Goal: Information Seeking & Learning: Learn about a topic

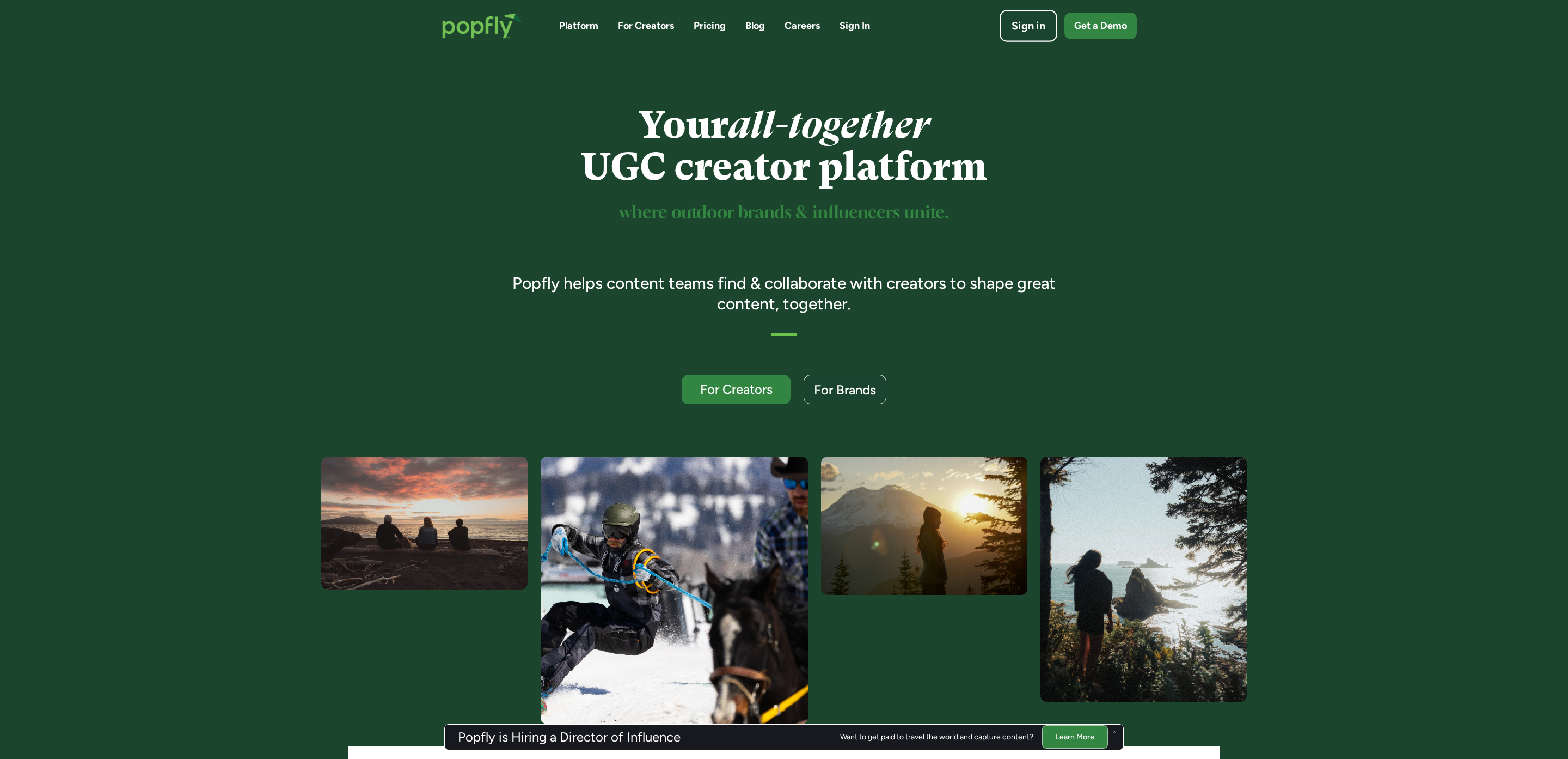
click at [1034, 25] on div "Sign in" at bounding box center [1028, 26] width 33 height 15
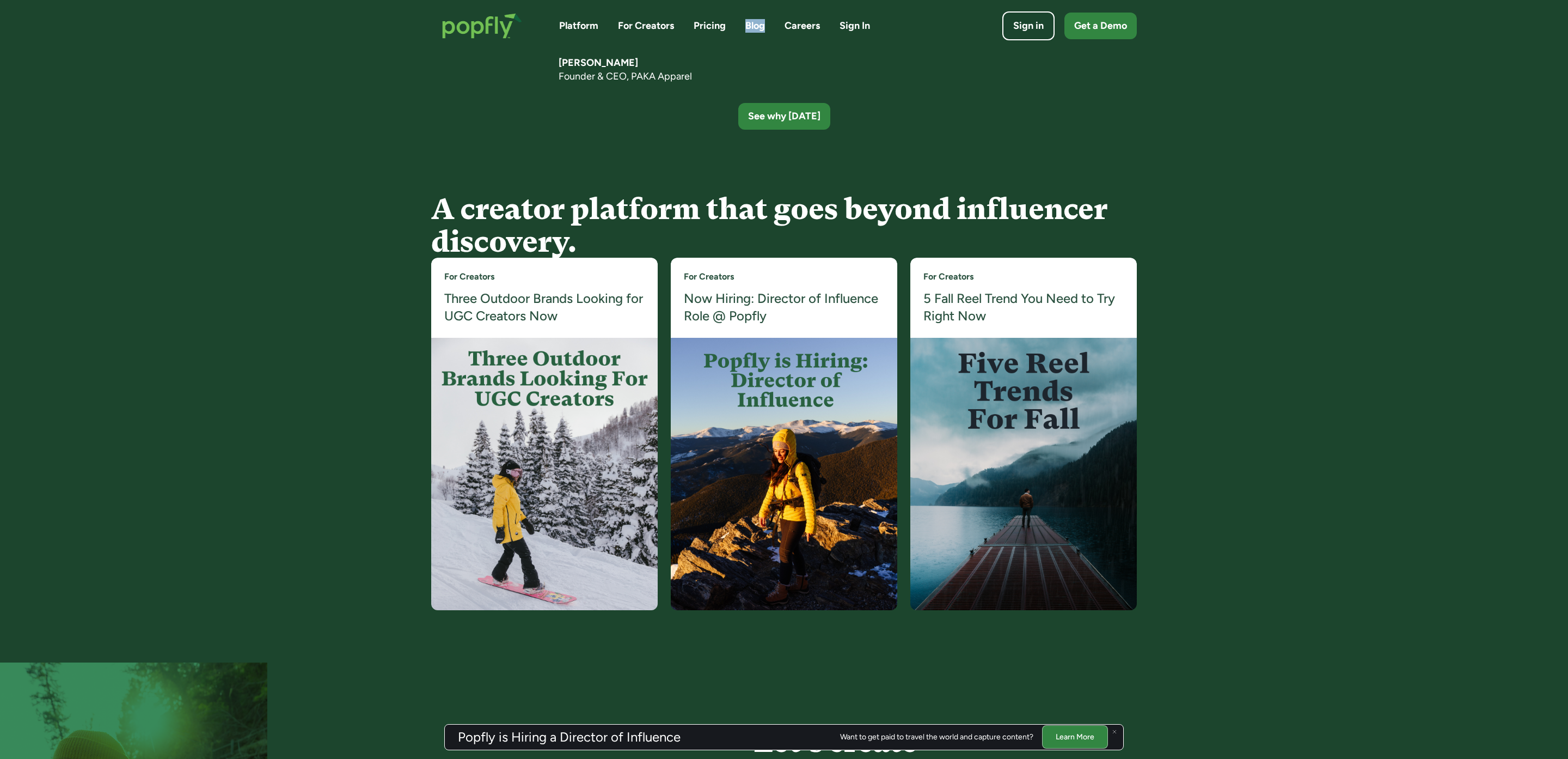
scroll to position [1928, 0]
click at [525, 415] on img at bounding box center [544, 472] width 226 height 272
click at [572, 382] on img at bounding box center [544, 472] width 226 height 272
click at [497, 302] on h4 "Three Outdoor Brands Looking for UGC Creators Now" at bounding box center [545, 306] width 201 height 35
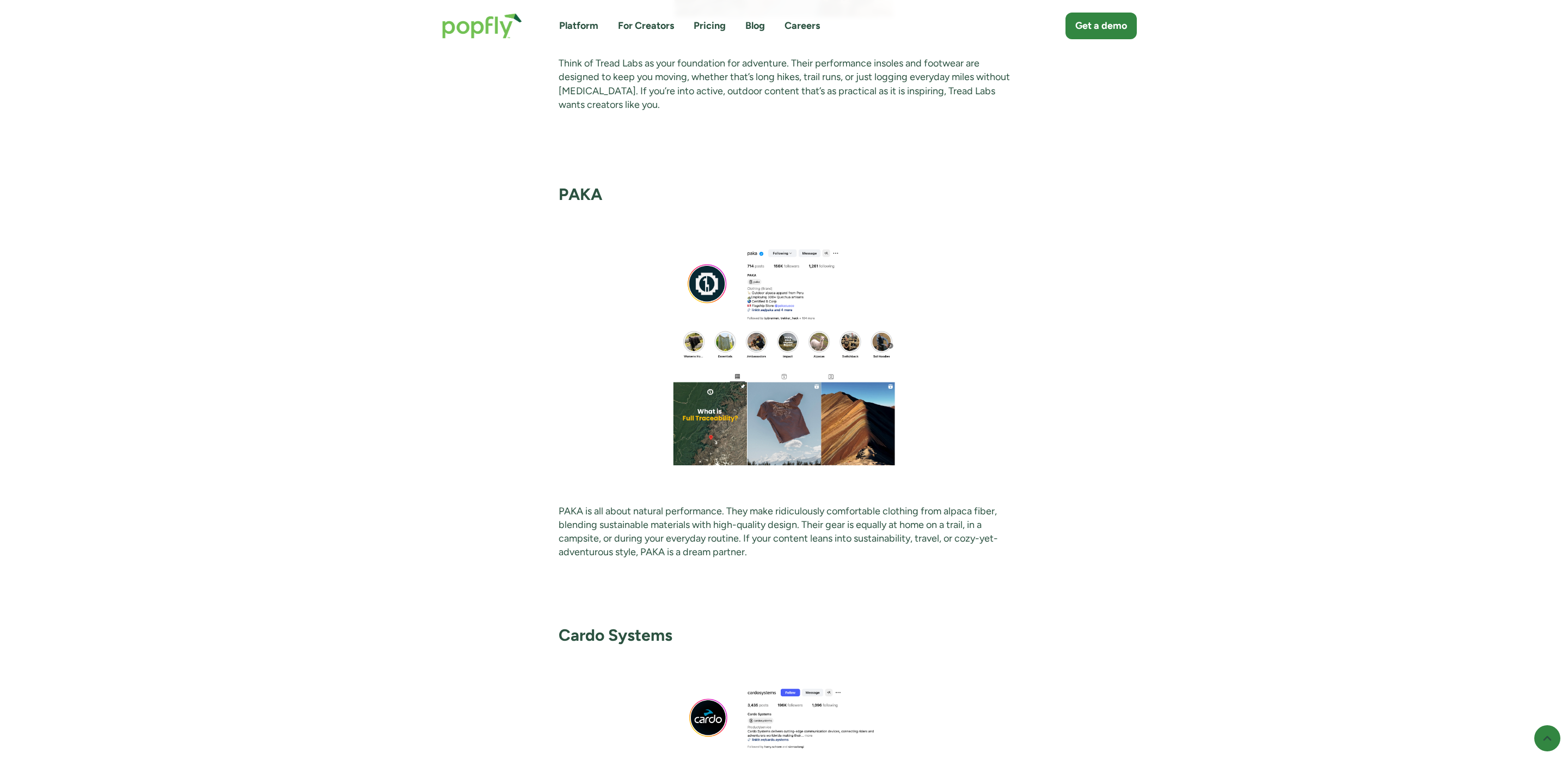
scroll to position [1331, 0]
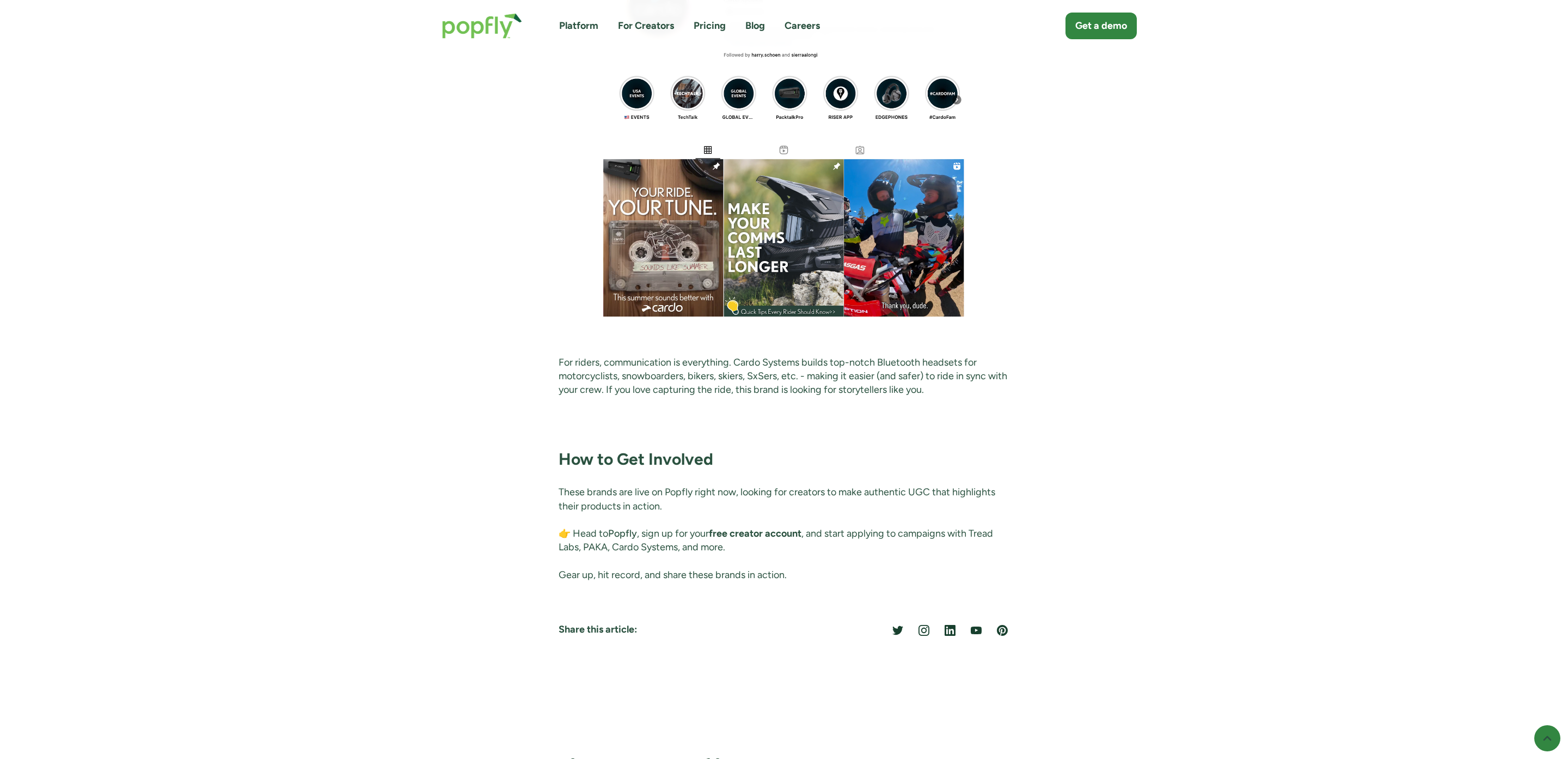
scroll to position [2425, 0]
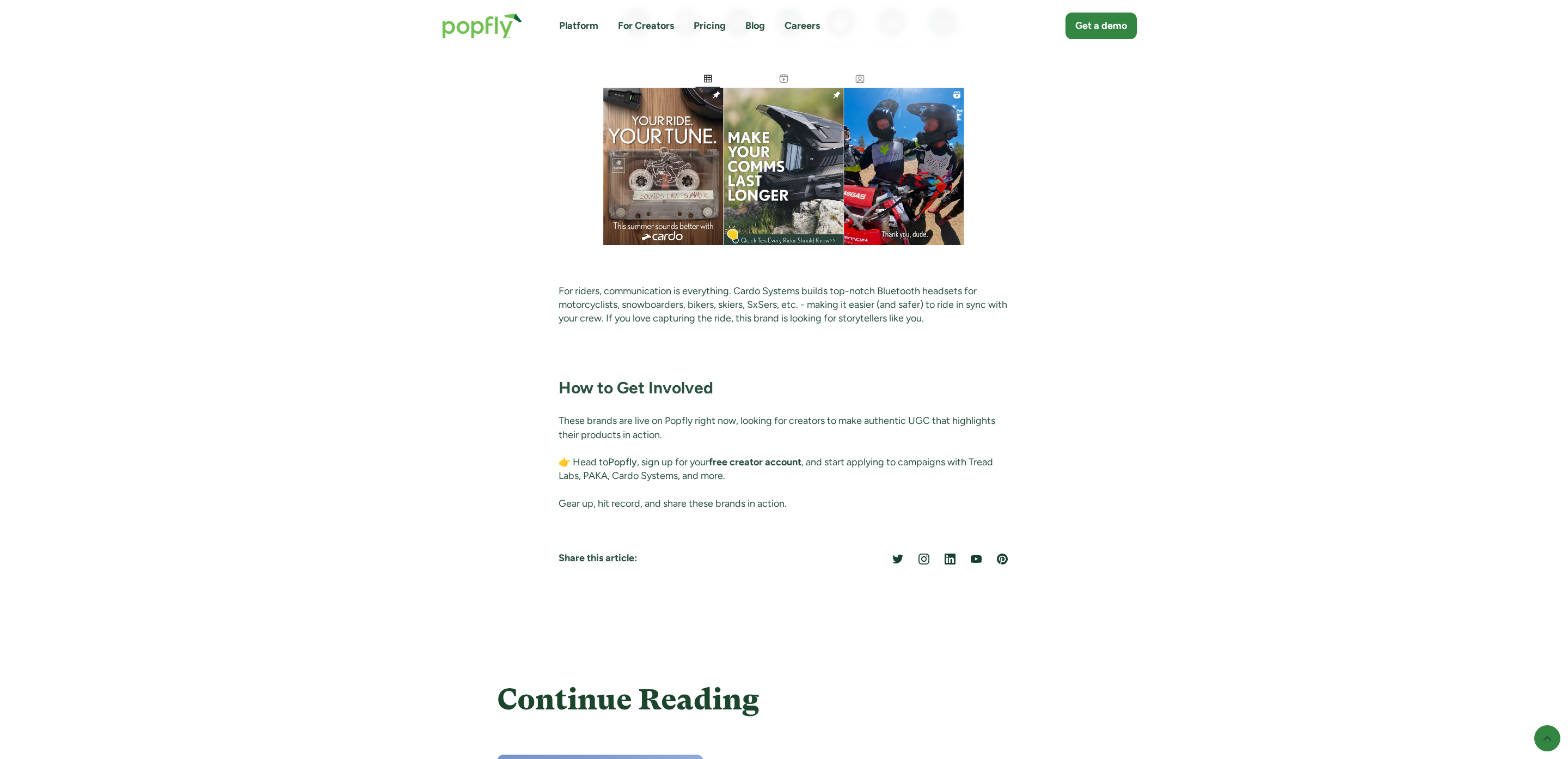
drag, startPoint x: 779, startPoint y: 463, endPoint x: 762, endPoint y: 463, distance: 17.0
click at [777, 463] on strong "free creator account" at bounding box center [755, 462] width 92 height 12
drag, startPoint x: 758, startPoint y: 463, endPoint x: 733, endPoint y: 462, distance: 25.0
click at [750, 462] on strong "free creator account" at bounding box center [755, 462] width 92 height 12
click at [733, 462] on strong "free creator account" at bounding box center [755, 462] width 92 height 12
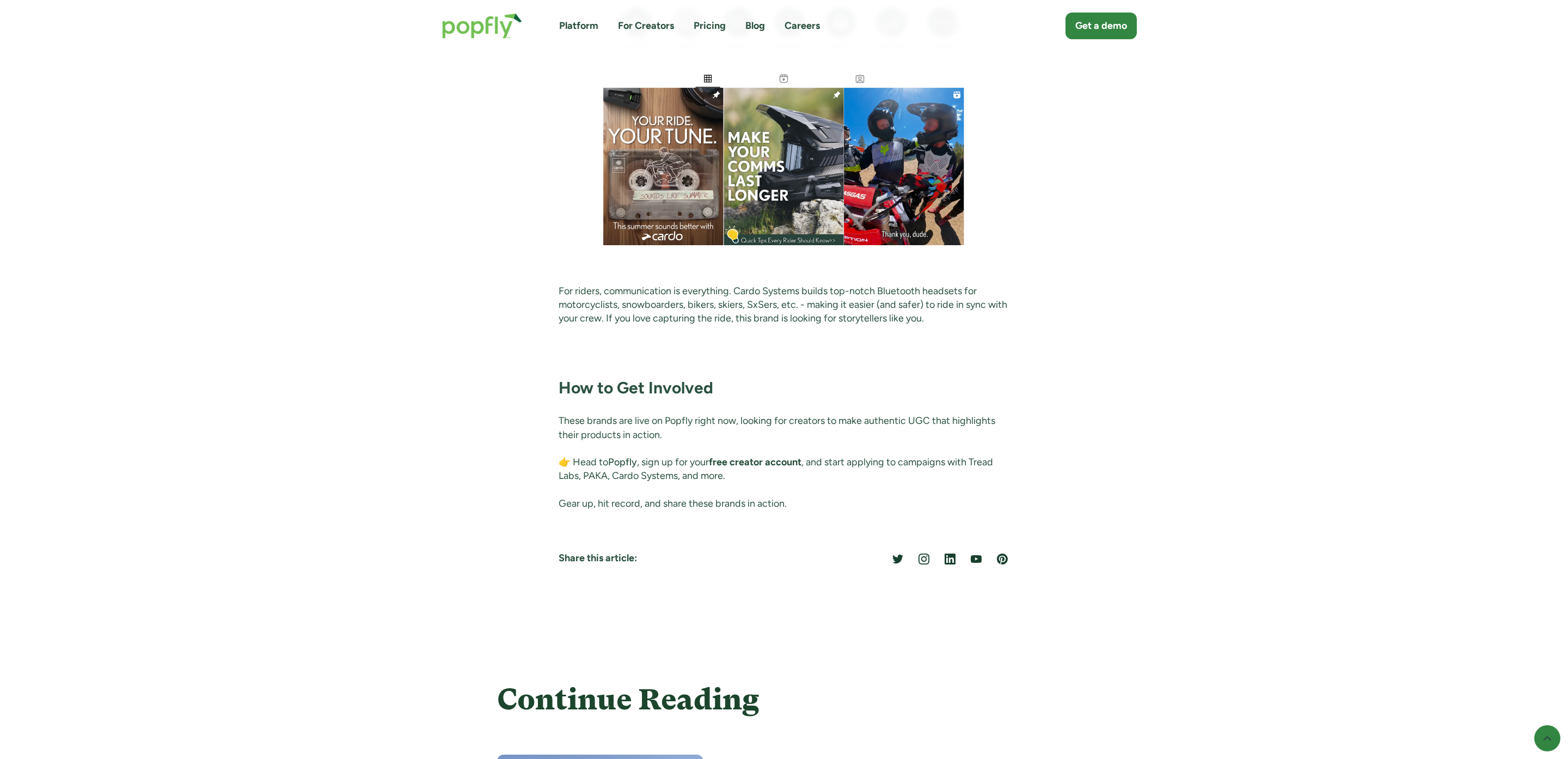
click at [723, 463] on strong "free creator account" at bounding box center [755, 462] width 92 height 12
drag, startPoint x: 720, startPoint y: 463, endPoint x: 788, endPoint y: 463, distance: 68.0
click at [788, 463] on strong "free creator account" at bounding box center [755, 462] width 92 height 12
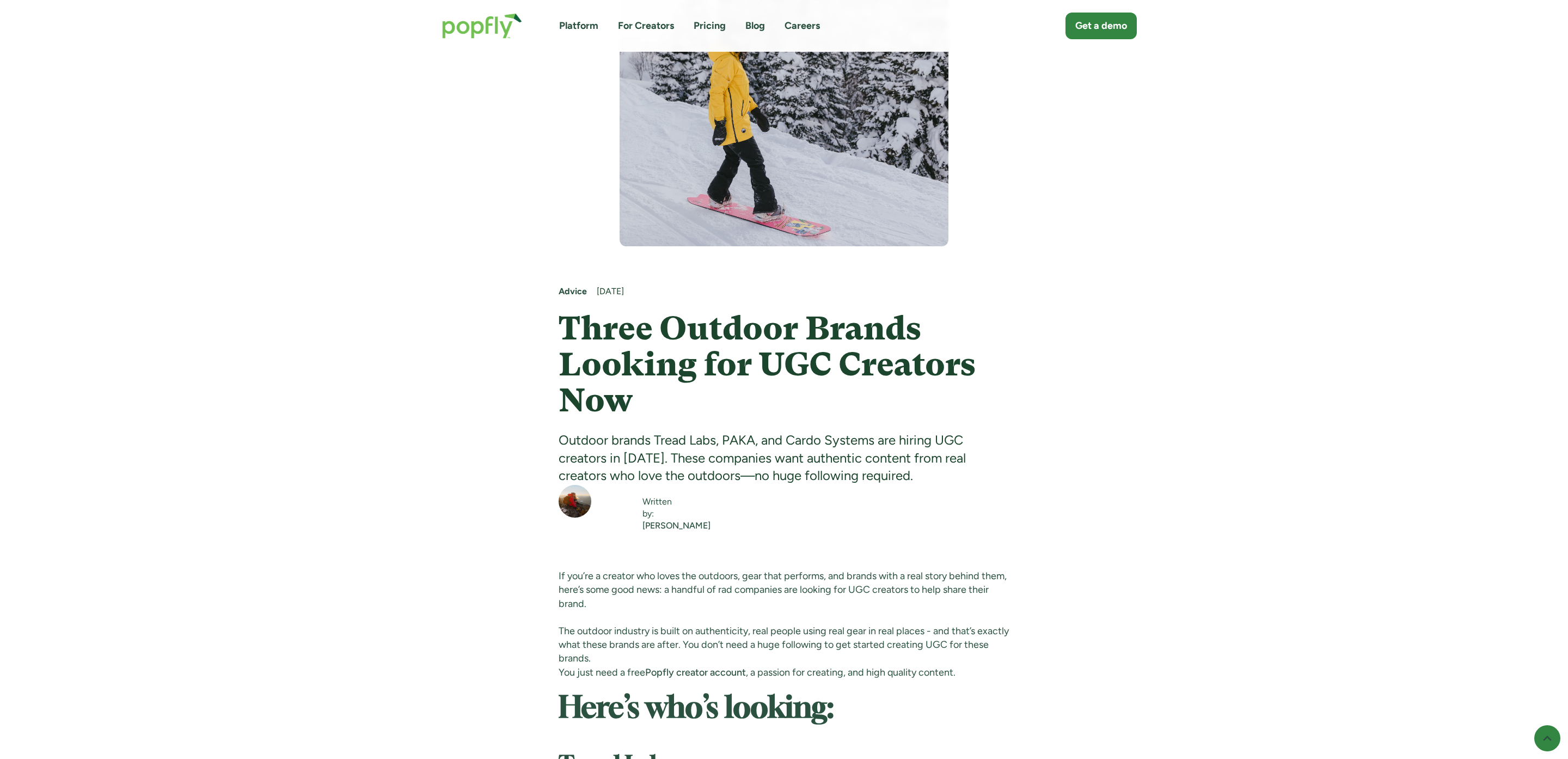
scroll to position [317, 0]
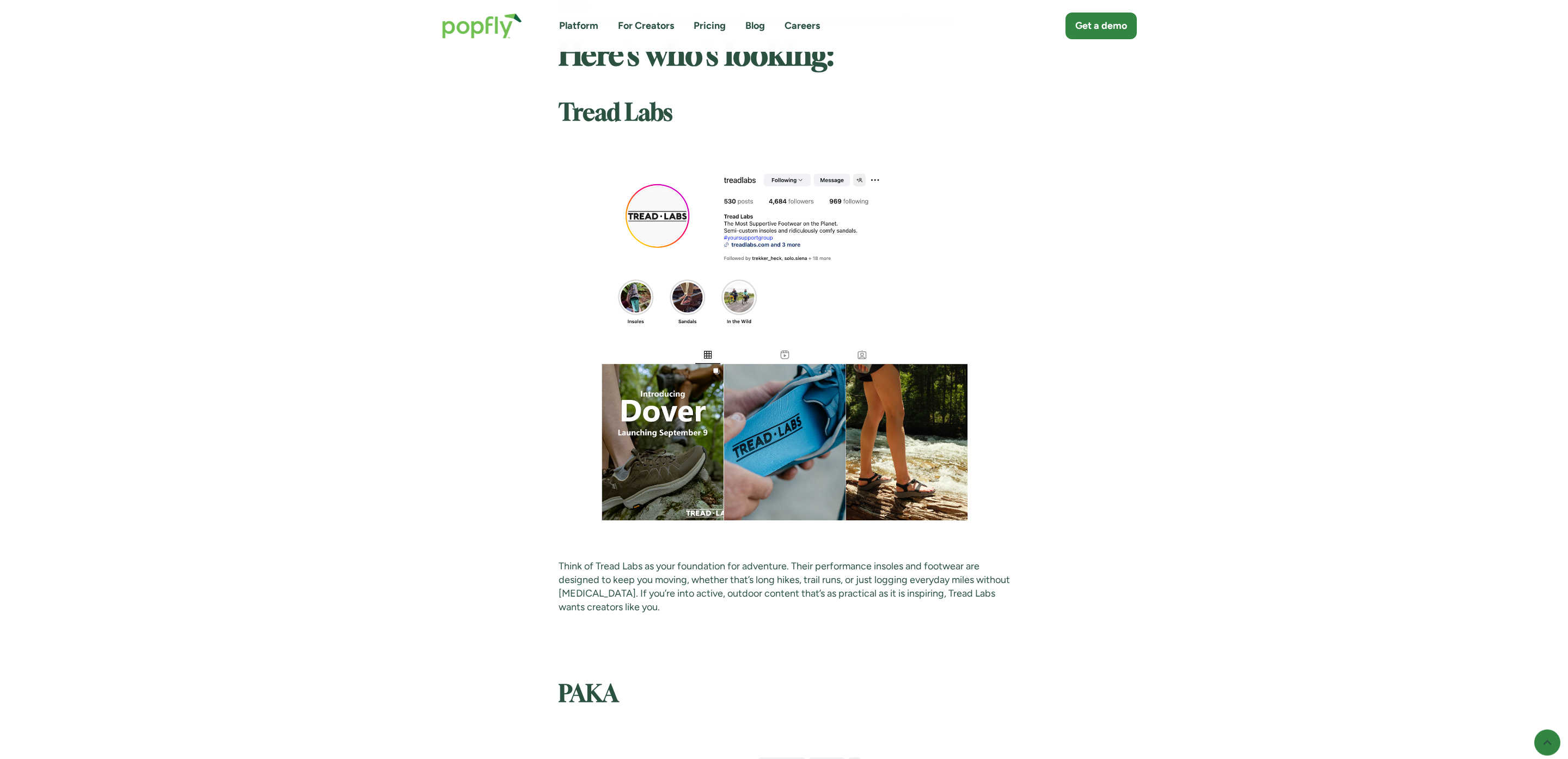
scroll to position [964, 0]
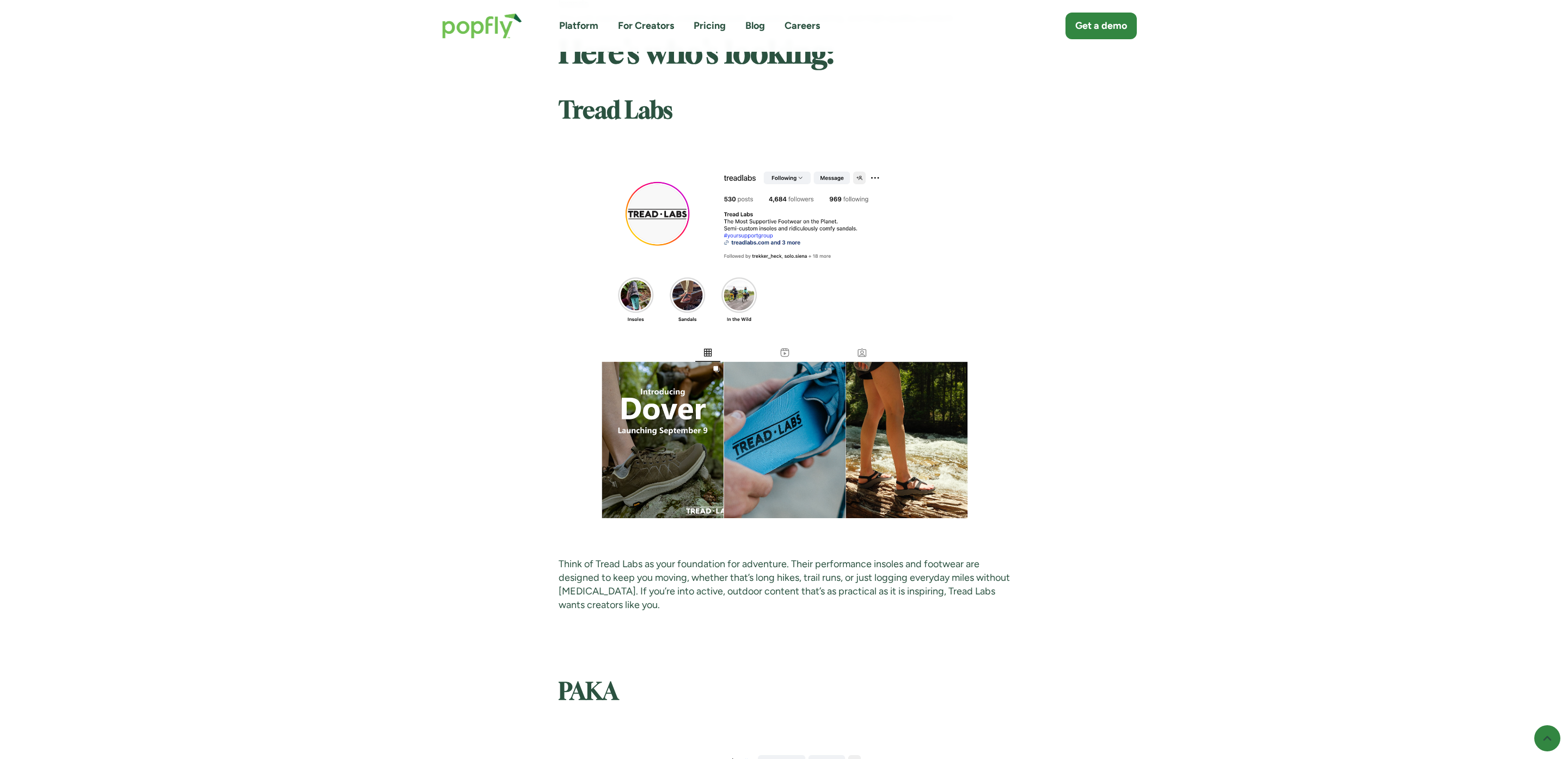
click at [636, 116] on strong "Tread Labs" at bounding box center [615, 111] width 114 height 22
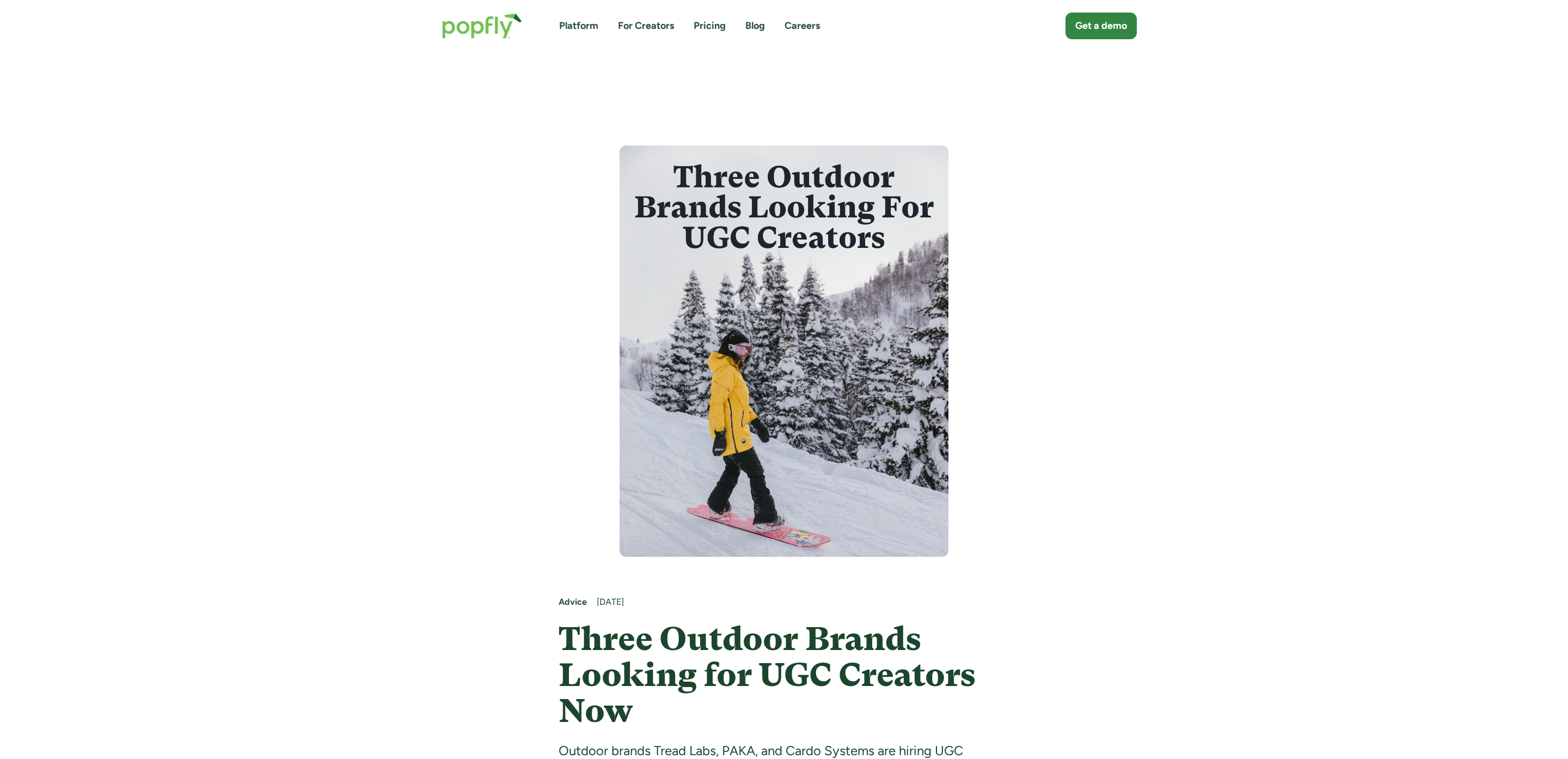
scroll to position [2, 0]
click at [507, 25] on img "home" at bounding box center [482, 26] width 102 height 48
